Goal: Task Accomplishment & Management: Use online tool/utility

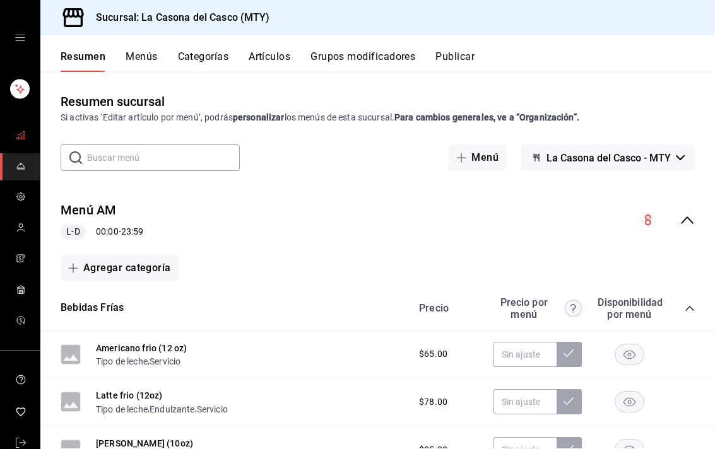
click at [14, 123] on link "mailbox folders" at bounding box center [20, 135] width 40 height 27
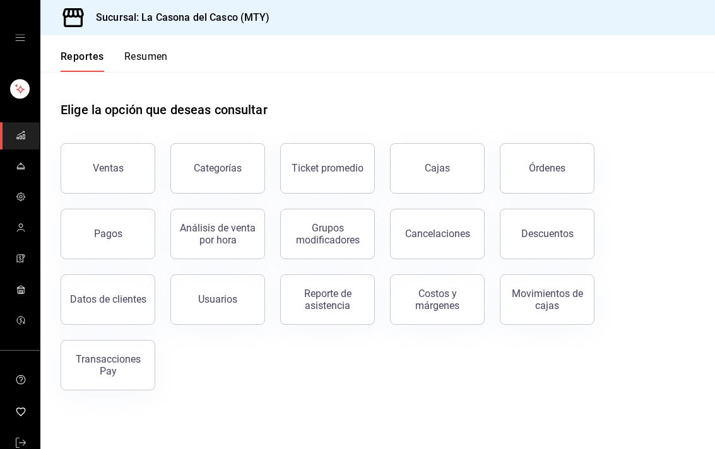
click at [545, 163] on div "Órdenes" at bounding box center [547, 168] width 37 height 12
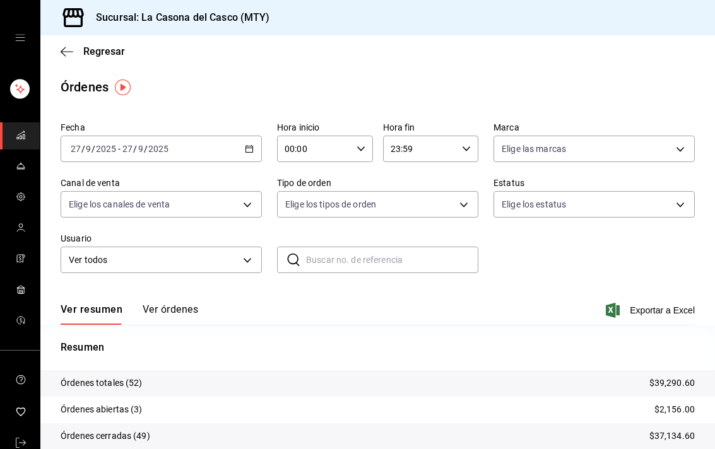
click at [147, 310] on button "Ver órdenes" at bounding box center [171, 313] width 56 height 21
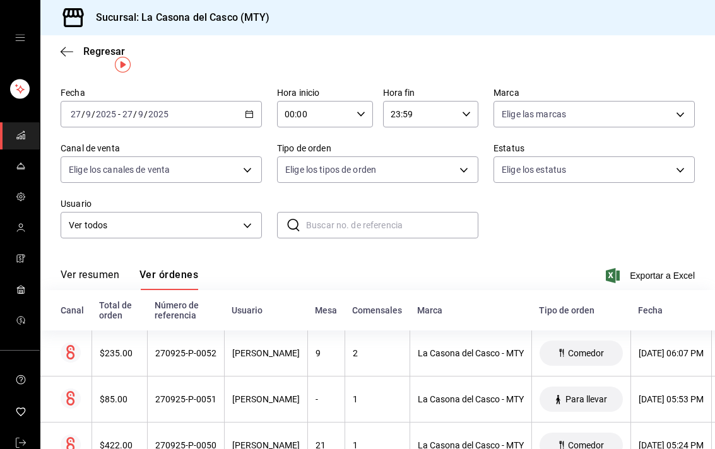
scroll to position [13, 0]
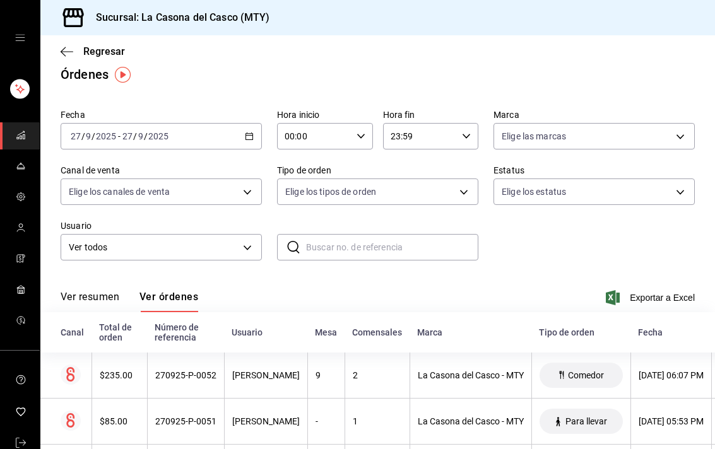
click at [532, 199] on body "Sucursal: La Casona [PERSON_NAME] (MTY) Regresar Órdenes Fecha [DATE] [DATE] - …" at bounding box center [357, 224] width 715 height 449
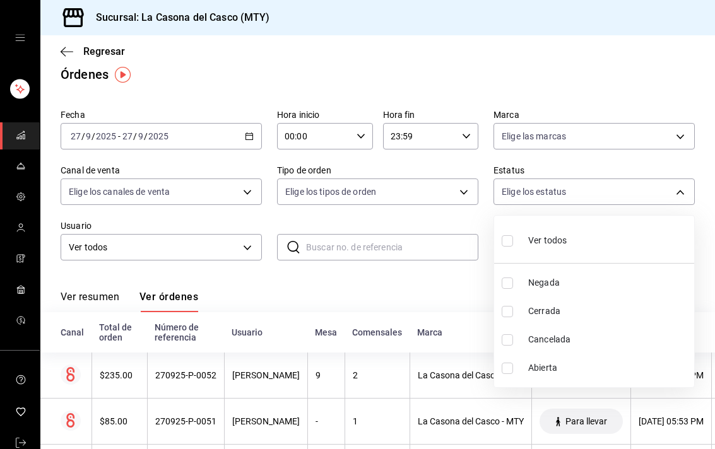
click at [402, 257] on div at bounding box center [357, 224] width 715 height 449
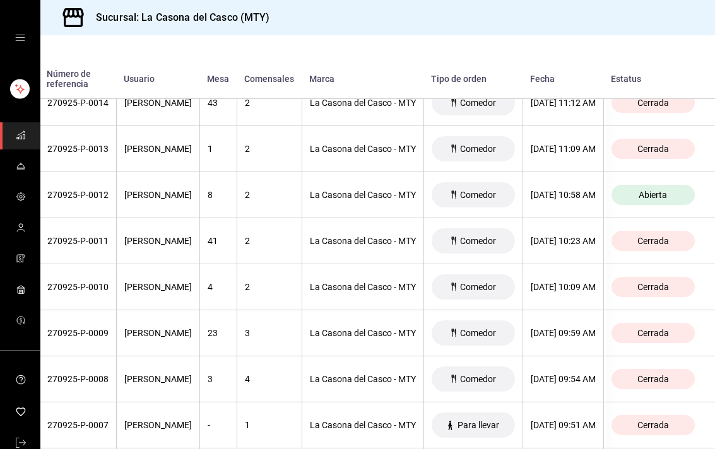
scroll to position [2058, 156]
click at [116, 179] on th "[PERSON_NAME]" at bounding box center [157, 195] width 83 height 46
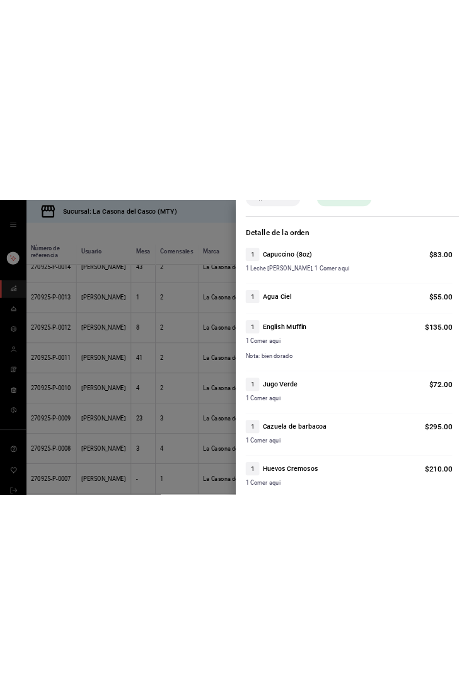
scroll to position [76, 0]
